Goal: Task Accomplishment & Management: Manage account settings

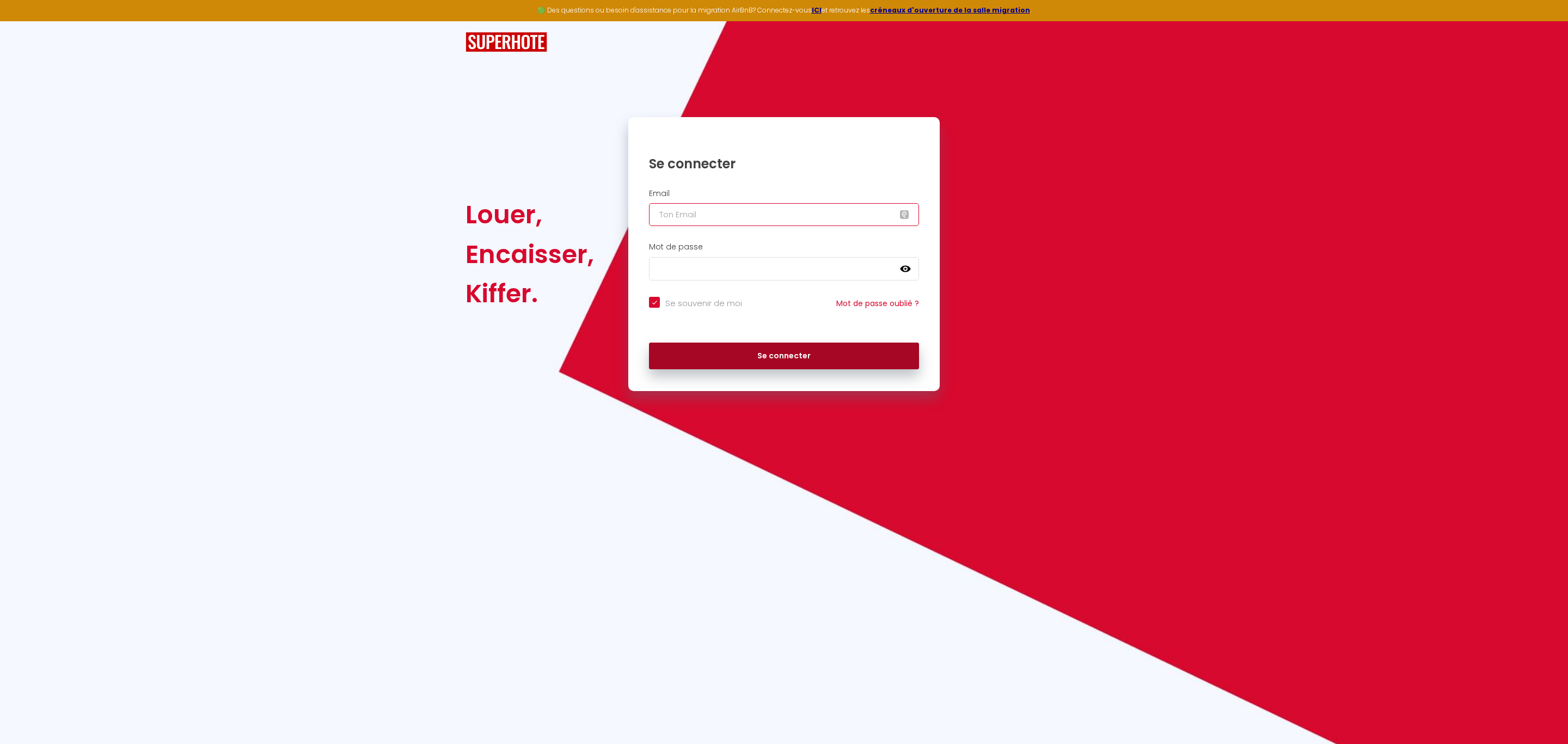
type input "[EMAIL_ADDRESS][DOMAIN_NAME]"
click at [757, 353] on button "Se connecter" at bounding box center [784, 356] width 270 height 27
click at [699, 355] on button "Se connecter" at bounding box center [784, 356] width 270 height 27
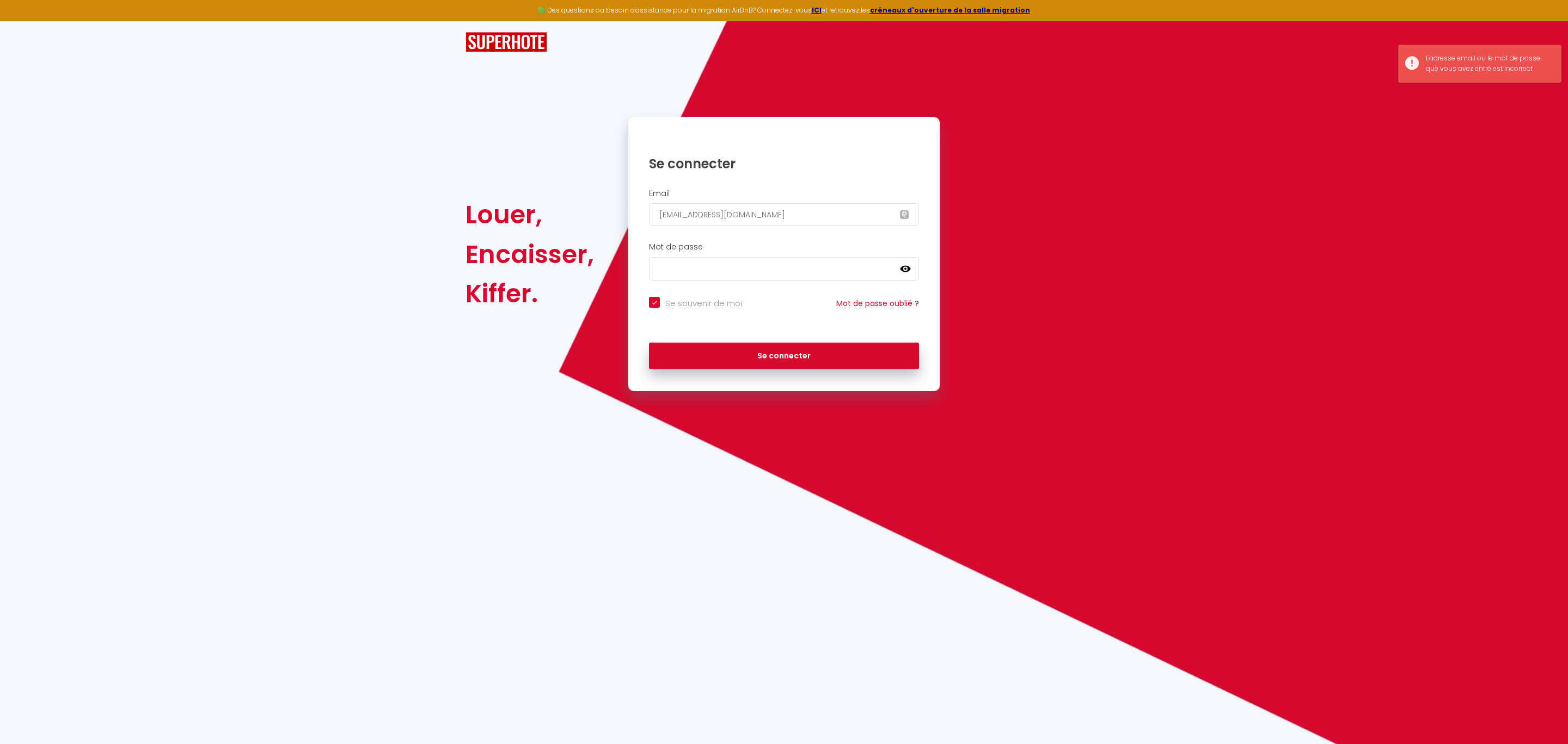
click at [687, 281] on div "Mot de passe false" at bounding box center [784, 264] width 312 height 54
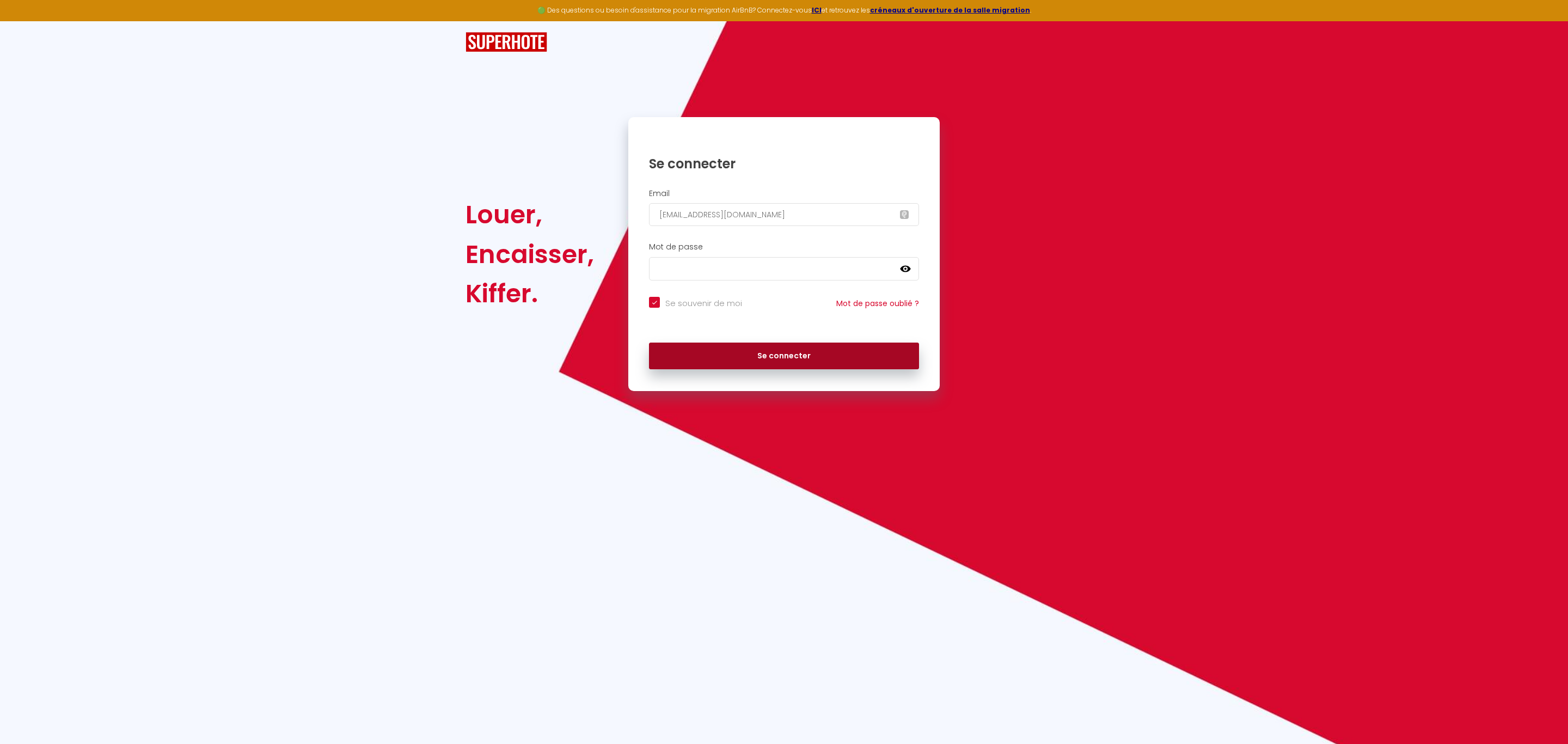
click at [690, 343] on button "Se connecter" at bounding box center [784, 356] width 270 height 27
checkbox input "true"
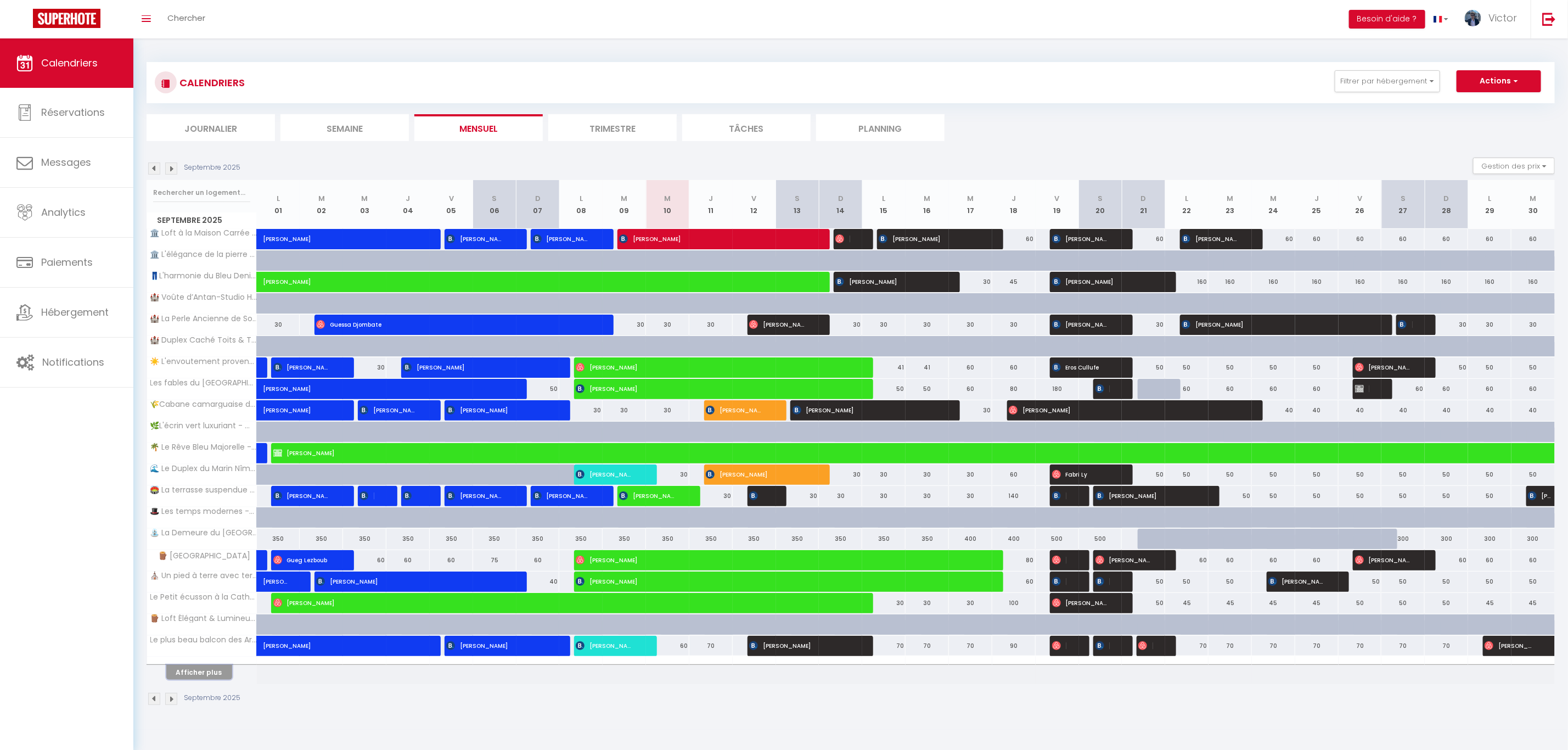
click at [210, 679] on button "Afficher plus" at bounding box center [199, 672] width 66 height 15
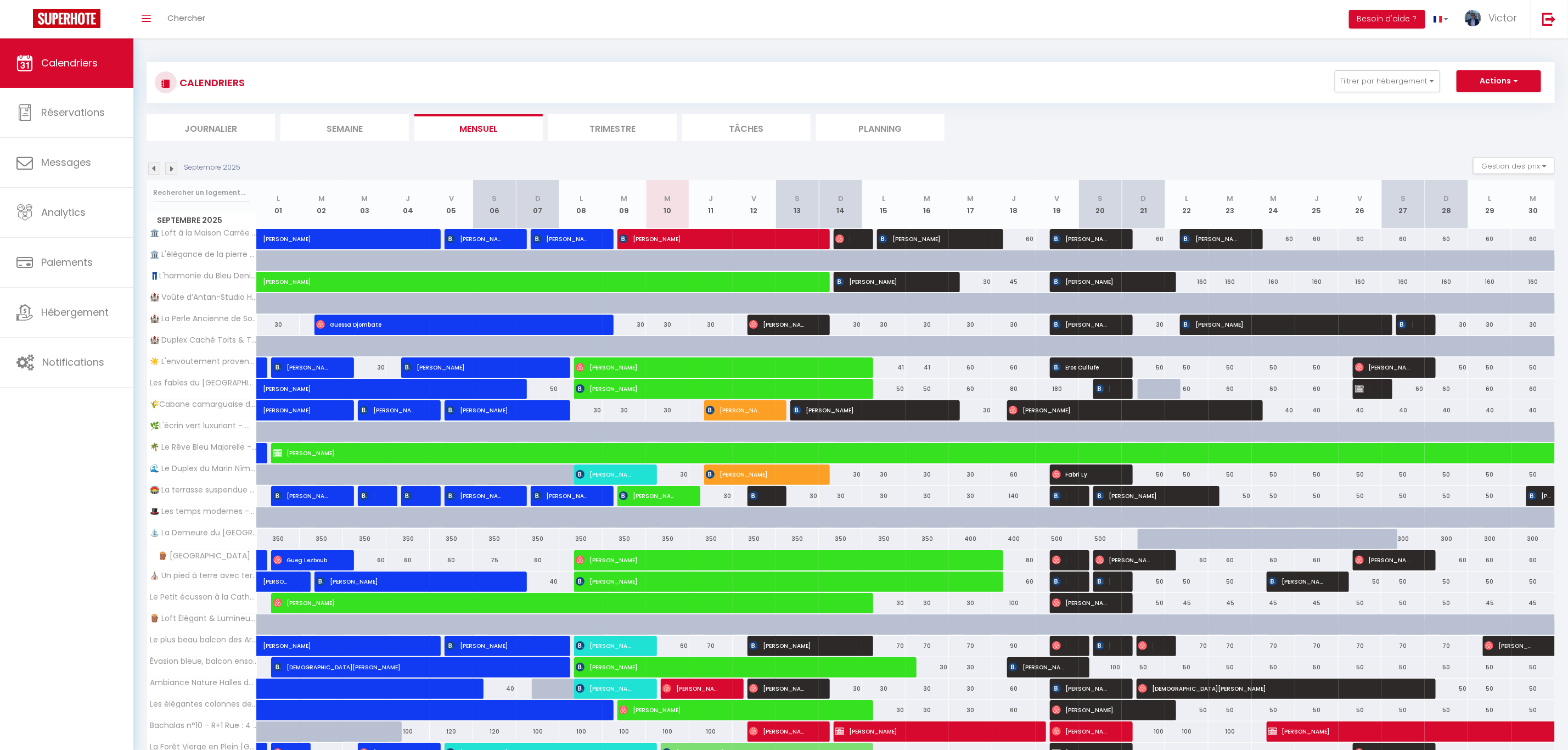
click at [880, 120] on li "Planning" at bounding box center [880, 128] width 128 height 27
